Goal: Task Accomplishment & Management: Manage account settings

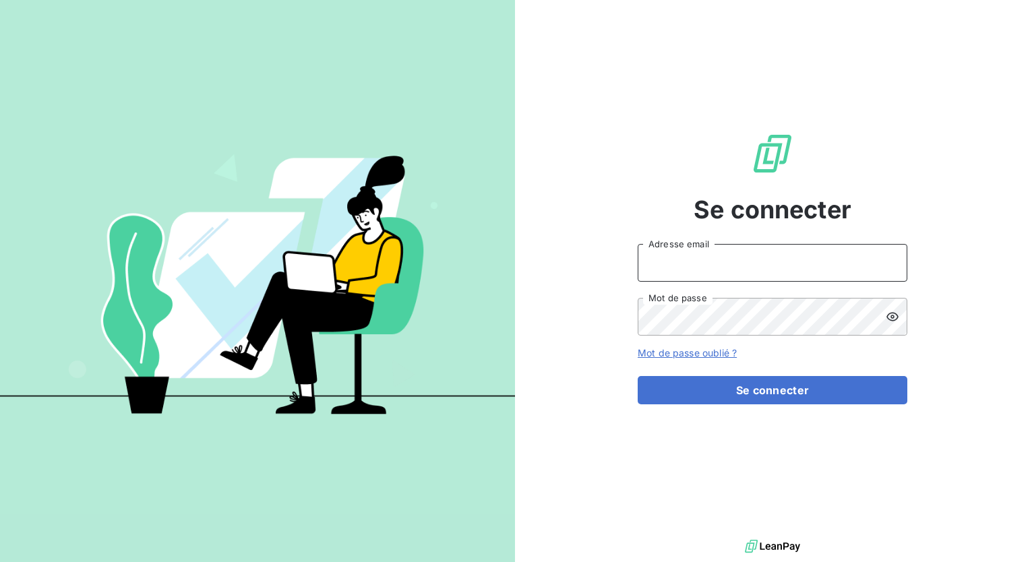
click at [714, 269] on input "Adresse email" at bounding box center [773, 263] width 270 height 38
type input "[EMAIL_ADDRESS][DOMAIN_NAME]"
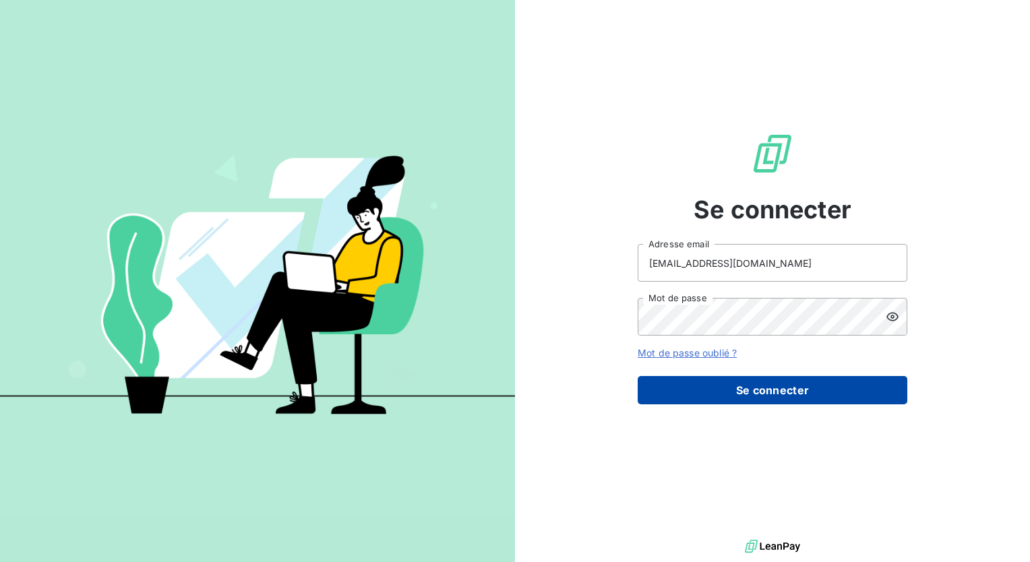
click at [765, 384] on button "Se connecter" at bounding box center [773, 390] width 270 height 28
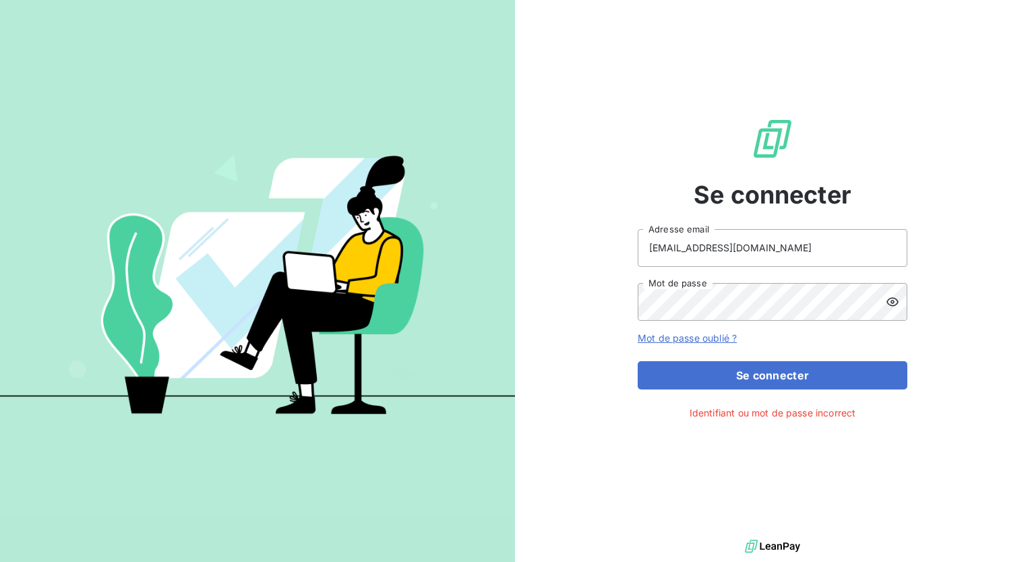
click at [891, 295] on icon at bounding box center [892, 301] width 13 height 13
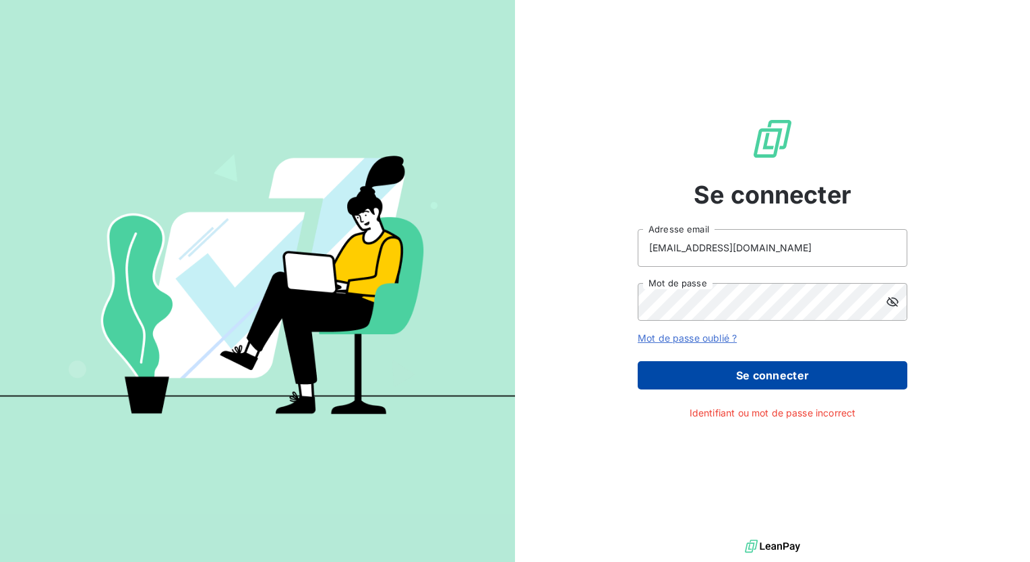
click at [765, 381] on button "Se connecter" at bounding box center [773, 375] width 270 height 28
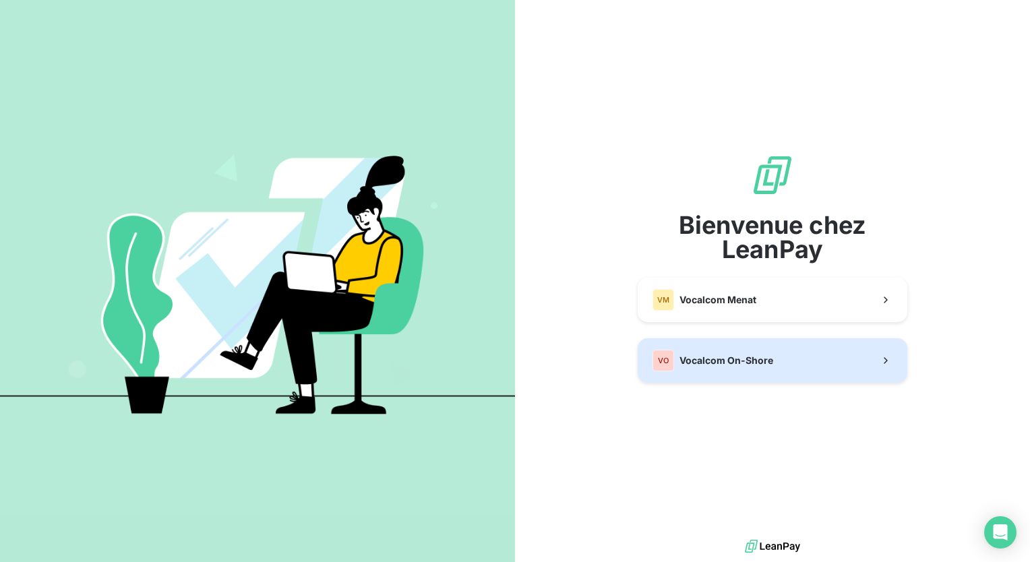
click at [767, 378] on div "Bienvenue chez LeanPay VM Vocalcom Menat VO Vocalcom On-Shore" at bounding box center [773, 268] width 270 height 229
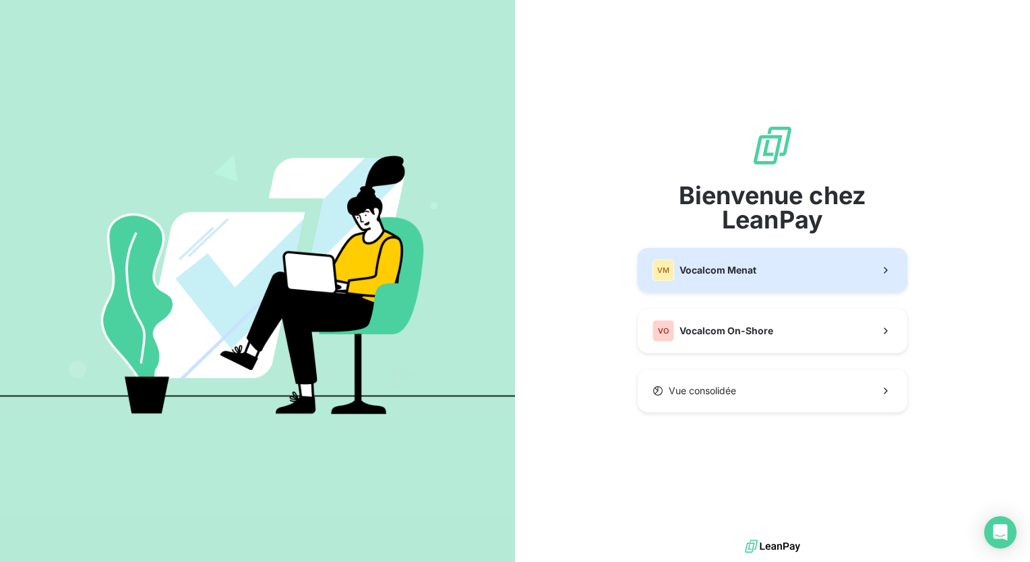
click at [799, 265] on button "VM Vocalcom Menat" at bounding box center [773, 270] width 270 height 44
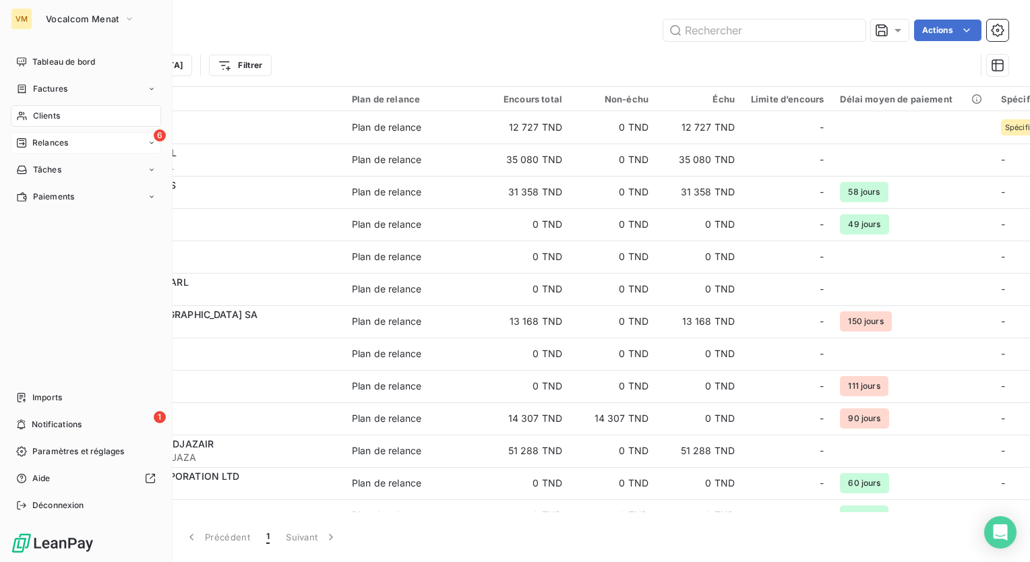
click at [21, 144] on icon at bounding box center [21, 142] width 9 height 9
click at [94, 169] on div "À effectuer" at bounding box center [94, 170] width 134 height 22
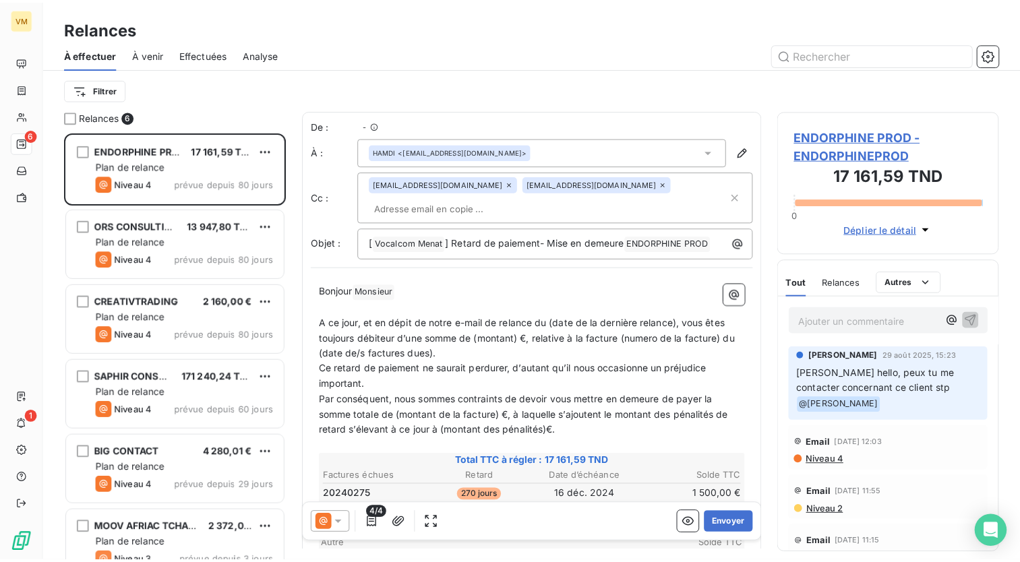
scroll to position [420, 213]
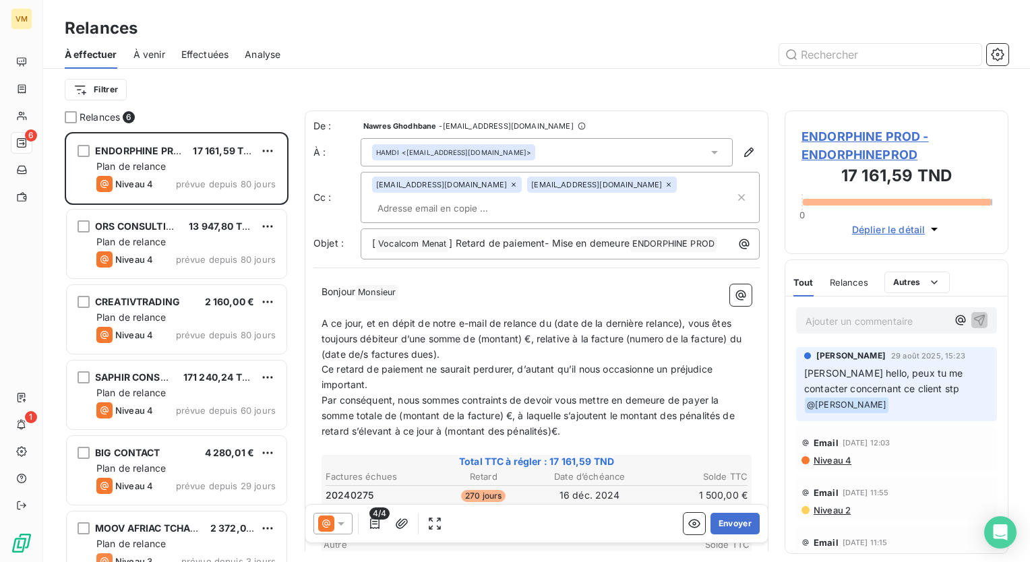
click at [204, 46] on div "Effectuées" at bounding box center [205, 54] width 48 height 28
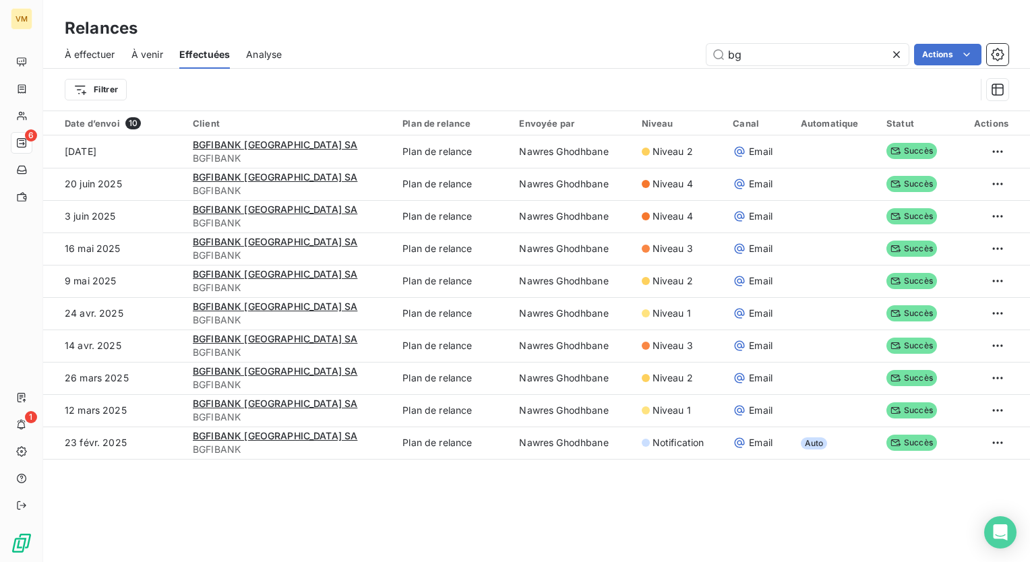
drag, startPoint x: 752, startPoint y: 55, endPoint x: 702, endPoint y: 53, distance: 50.6
click at [702, 53] on div "bg Actions" at bounding box center [653, 55] width 710 height 22
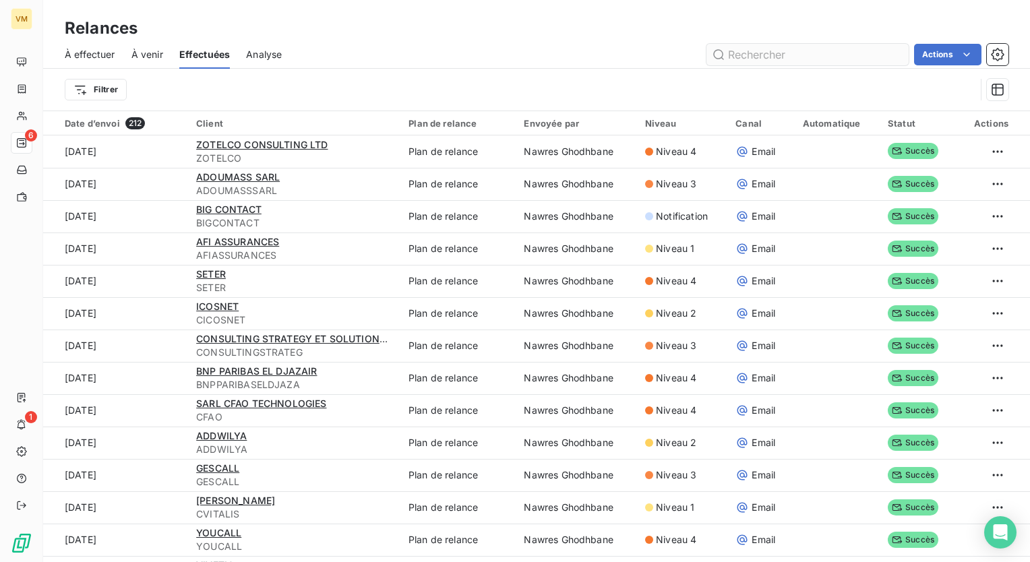
click at [754, 49] on input "text" at bounding box center [807, 55] width 202 height 22
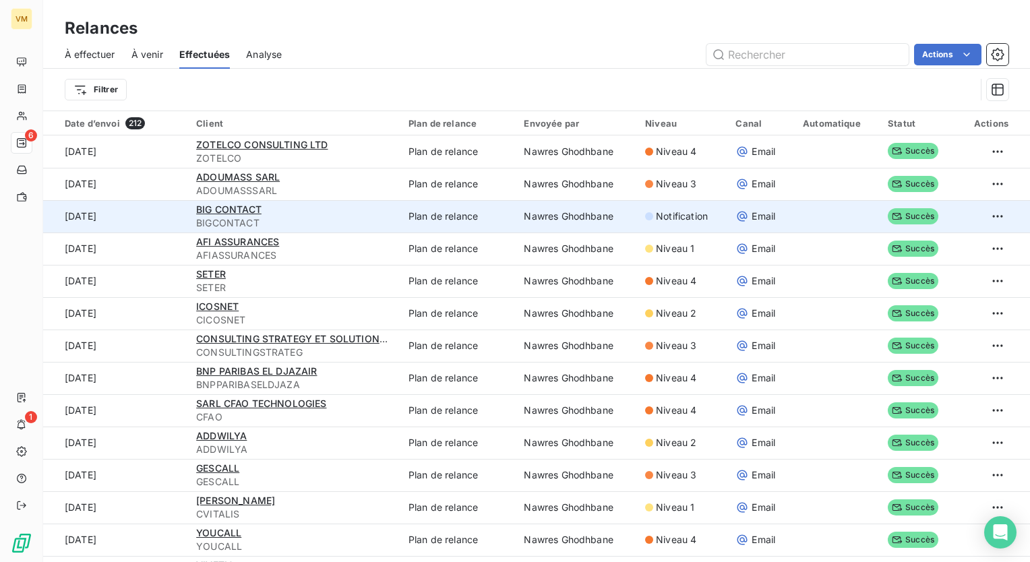
click at [708, 216] on div "Notification" at bounding box center [682, 216] width 74 height 13
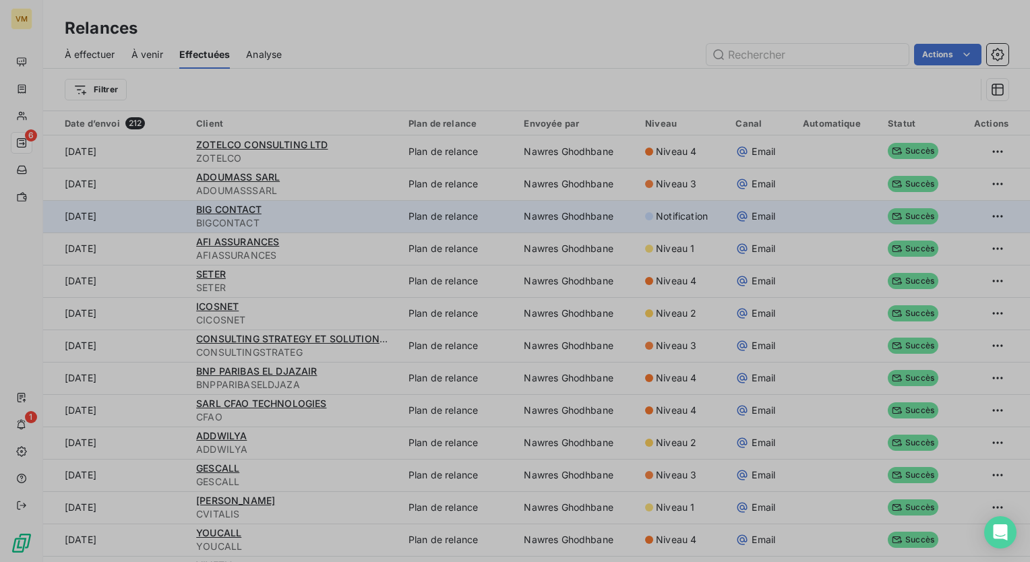
click at [708, 562] on div "Aperçu de la relance" at bounding box center [515, 562] width 1030 height 0
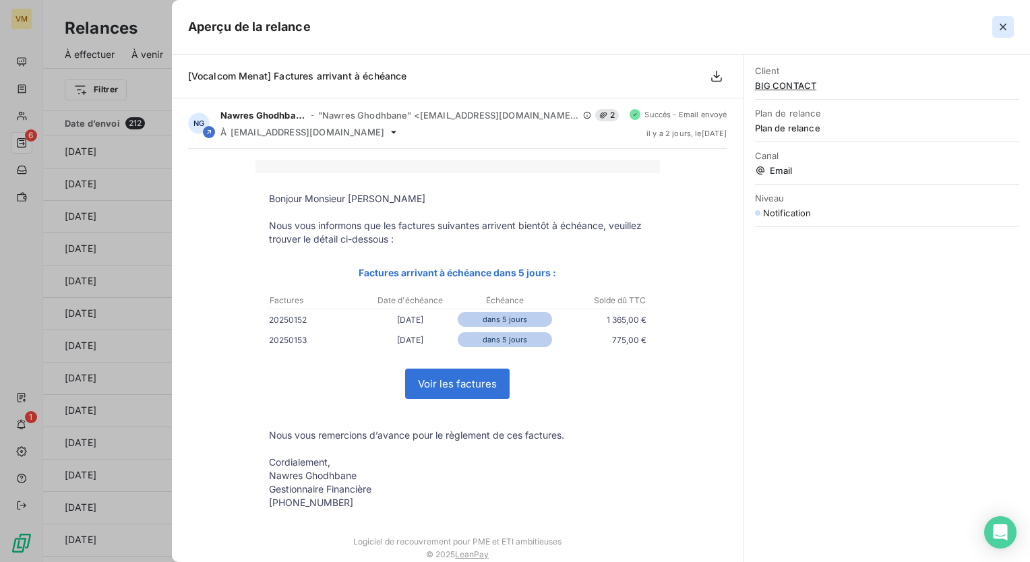
click at [1003, 30] on icon "button" at bounding box center [1002, 26] width 13 height 13
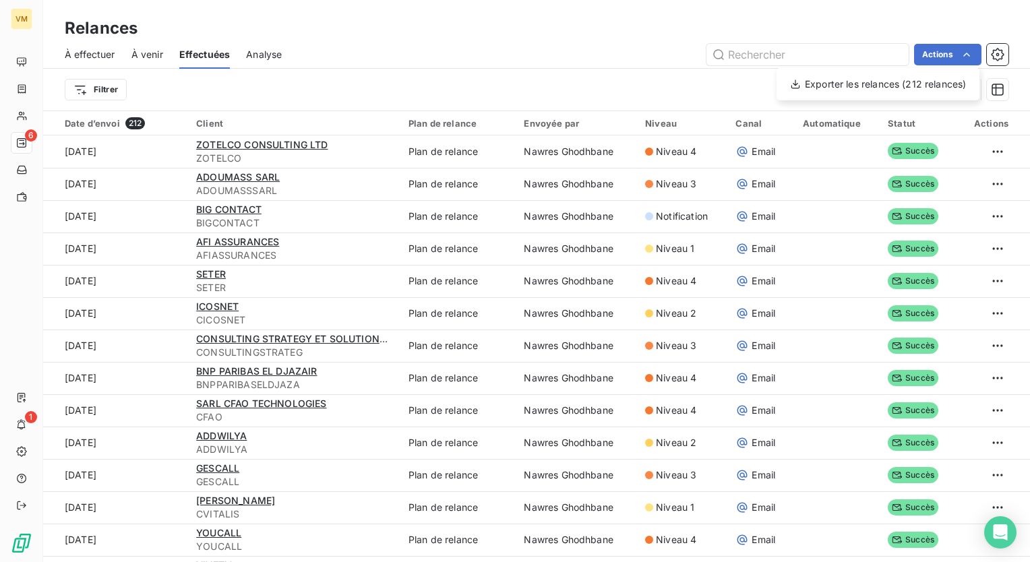
click at [1003, 53] on html "VM 6 1 Relances À effectuer À venir Effectuées Analyse Actions Exporter les rel…" at bounding box center [515, 281] width 1030 height 562
click at [1003, 53] on icon "button" at bounding box center [997, 54] width 13 height 13
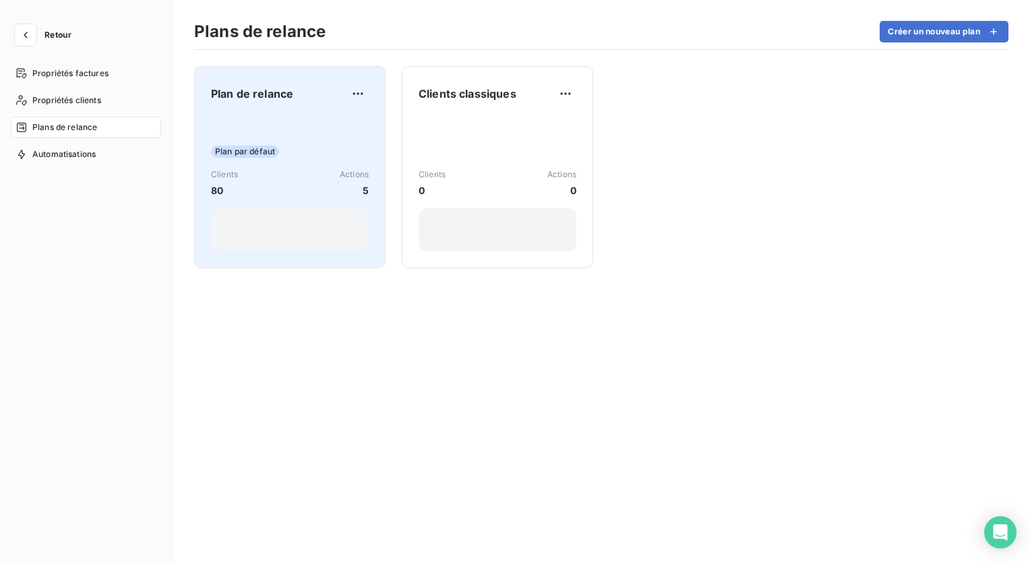
click at [305, 131] on div "Plan par défaut Clients 80 Actions 5" at bounding box center [290, 183] width 158 height 136
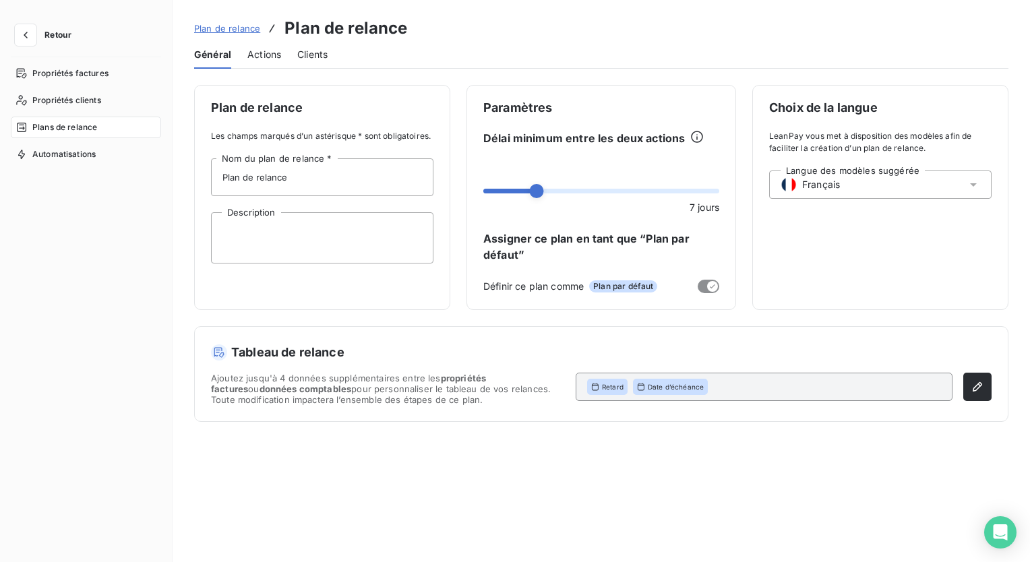
click at [264, 51] on span "Actions" at bounding box center [264, 54] width 34 height 13
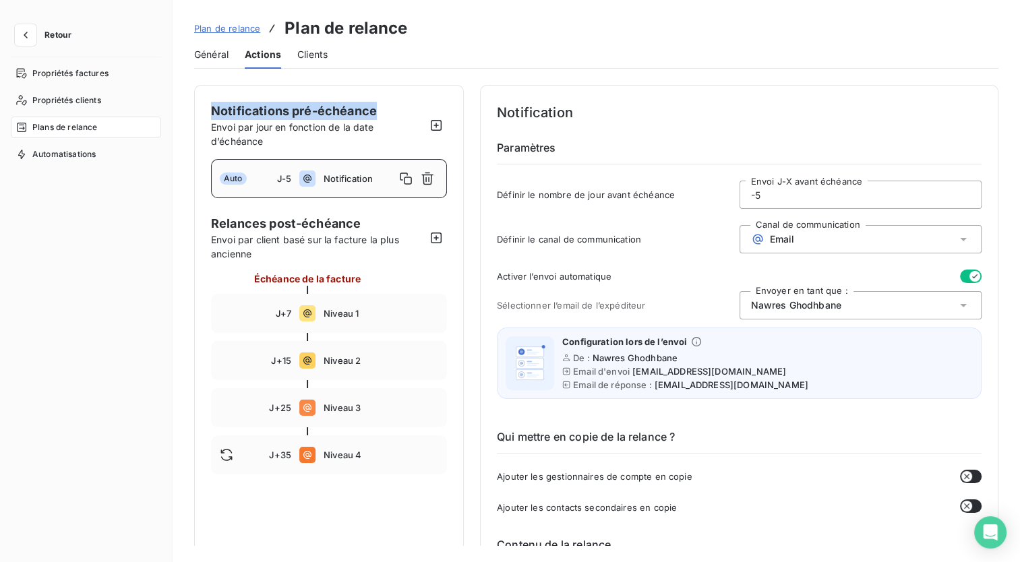
drag, startPoint x: 388, startPoint y: 112, endPoint x: 198, endPoint y: 109, distance: 190.1
drag, startPoint x: 198, startPoint y: 109, endPoint x: 238, endPoint y: 113, distance: 40.6
copy span "Notifications pré-échéance"
